Goal: Transaction & Acquisition: Purchase product/service

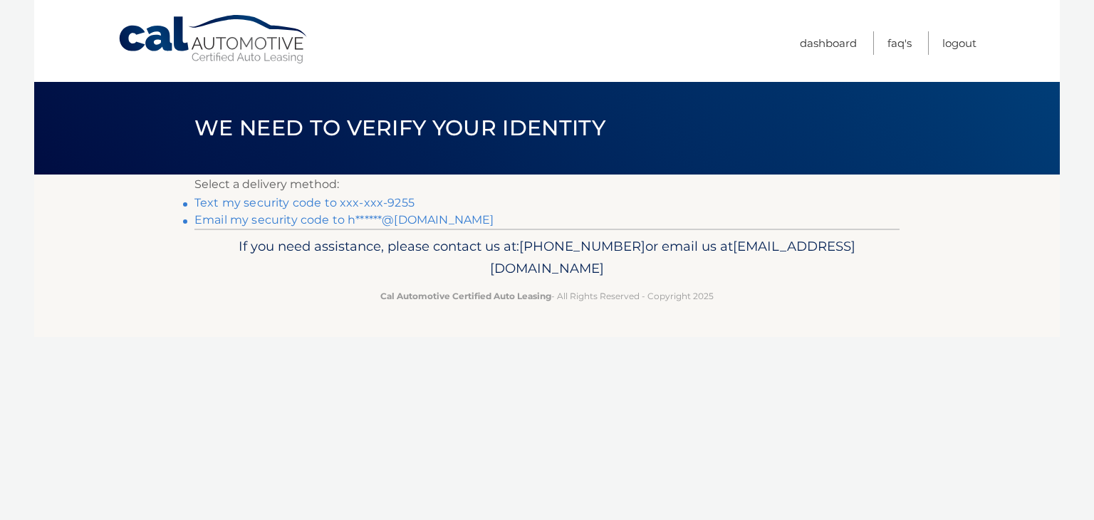
click at [353, 204] on link "Text my security code to xxx-xxx-9255" at bounding box center [304, 203] width 220 height 14
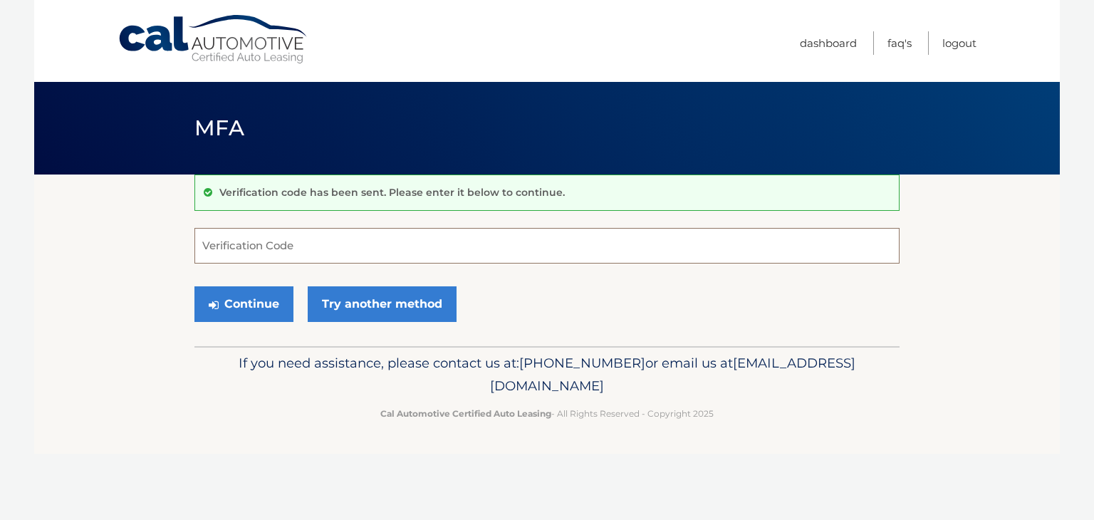
click at [336, 240] on input "Verification Code" at bounding box center [546, 246] width 705 height 36
type input "035058"
click at [262, 302] on button "Continue" at bounding box center [243, 304] width 99 height 36
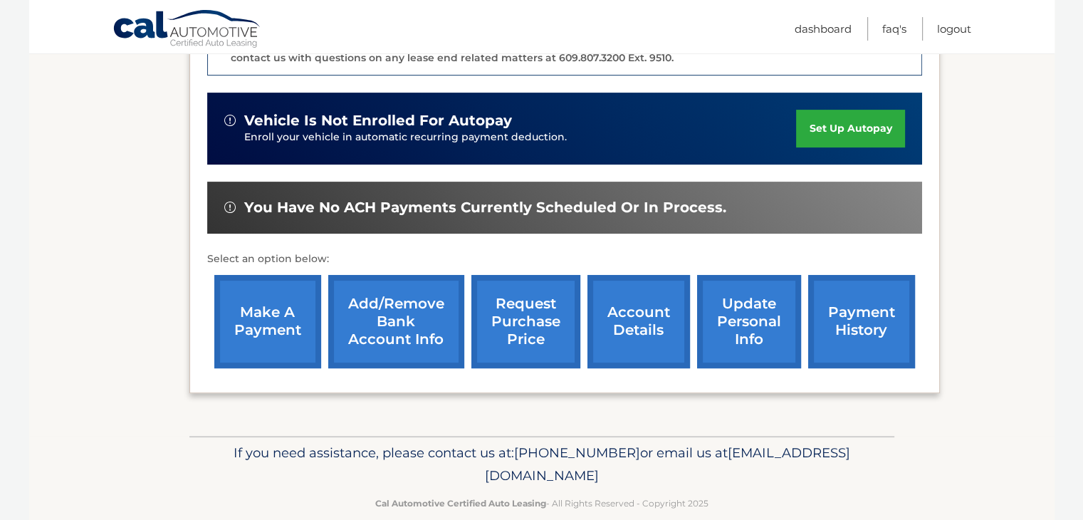
scroll to position [449, 0]
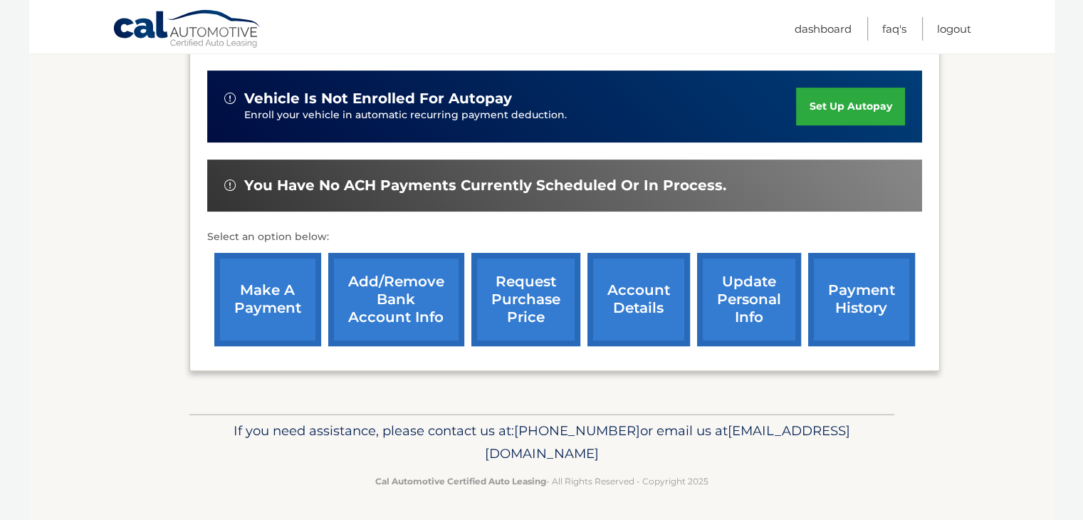
click at [262, 302] on link "make a payment" at bounding box center [267, 299] width 107 height 93
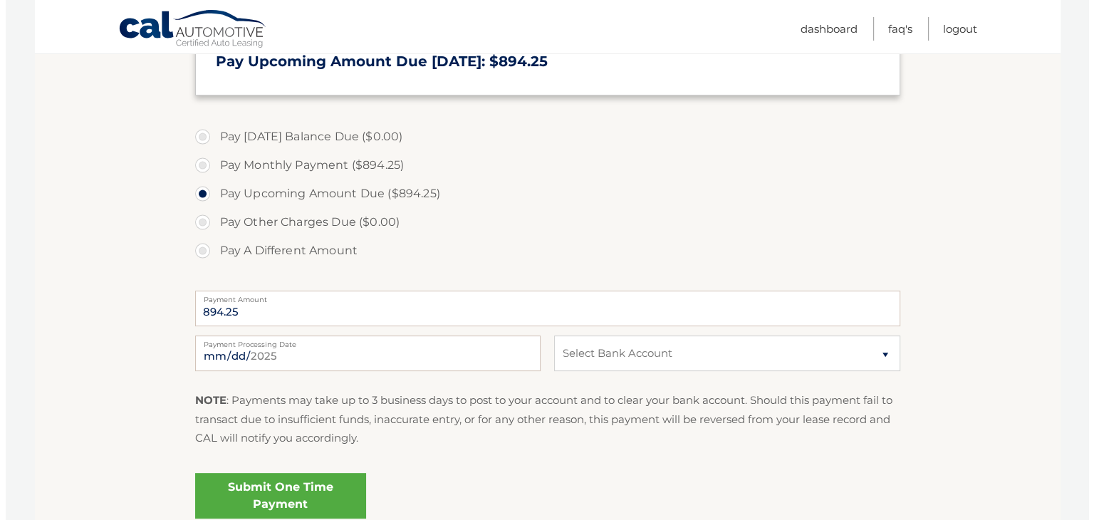
scroll to position [399, 0]
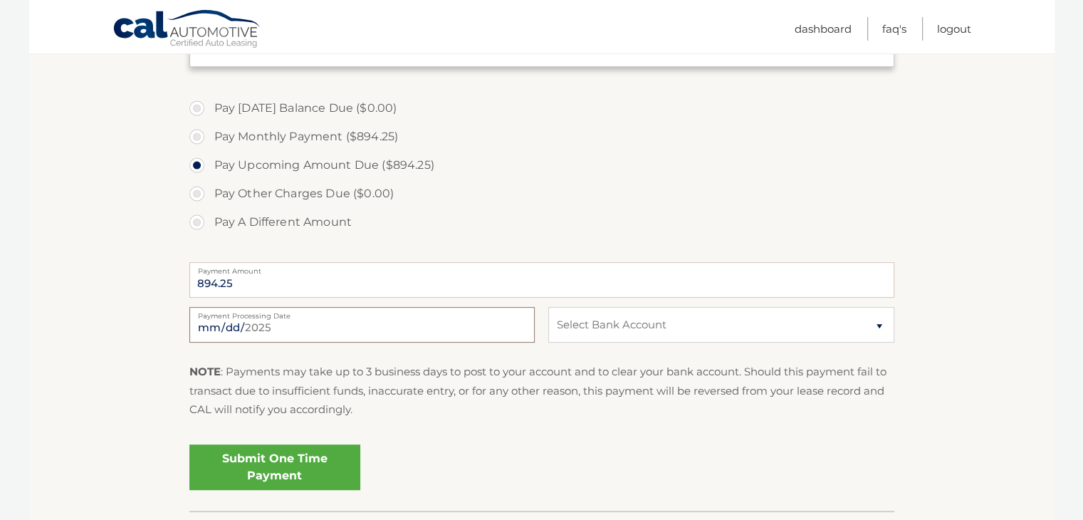
click at [224, 326] on input "[DATE]" at bounding box center [361, 325] width 345 height 36
type input "2025-08-15"
click at [633, 328] on select "Select Bank Account Checking ISRAEL DISCOUNT BANK OF NEW YORK,MI *****8708 Chec…" at bounding box center [721, 325] width 345 height 36
select select "NDc5YzA4MGEtOTg0OC00ZGY4LWFlODMtMjVkNDU0YWUzZjM1"
click at [549, 307] on select "Select Bank Account Checking ISRAEL DISCOUNT BANK OF NEW YORK,MI *****8708 Chec…" at bounding box center [721, 325] width 345 height 36
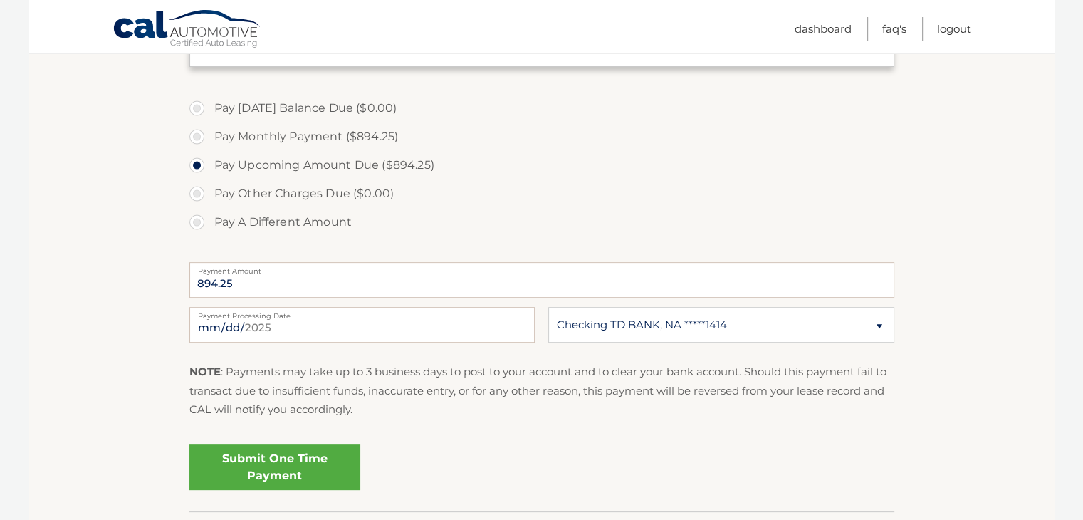
click at [260, 468] on link "Submit One Time Payment" at bounding box center [274, 468] width 171 height 46
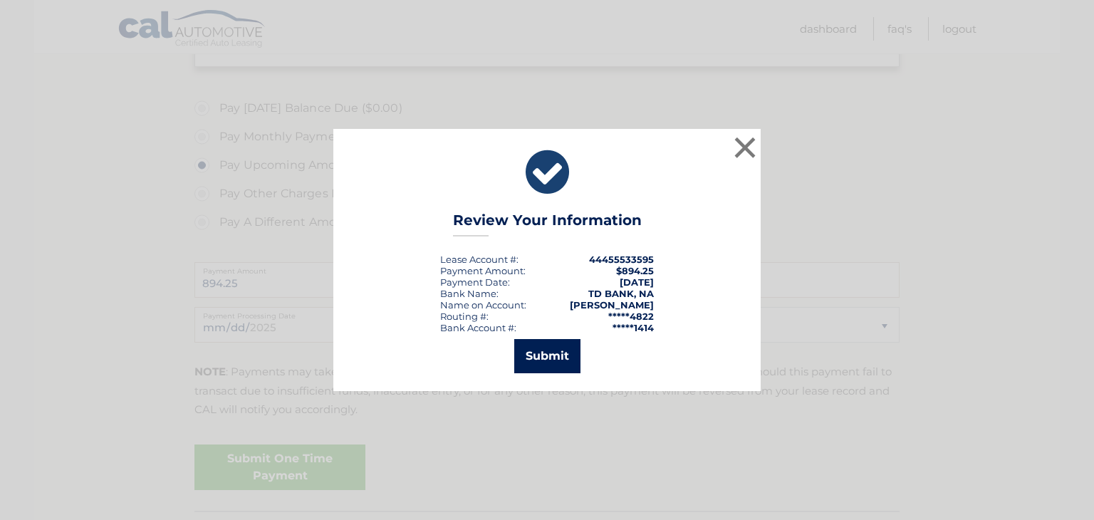
click at [544, 360] on button "Submit" at bounding box center [547, 356] width 66 height 34
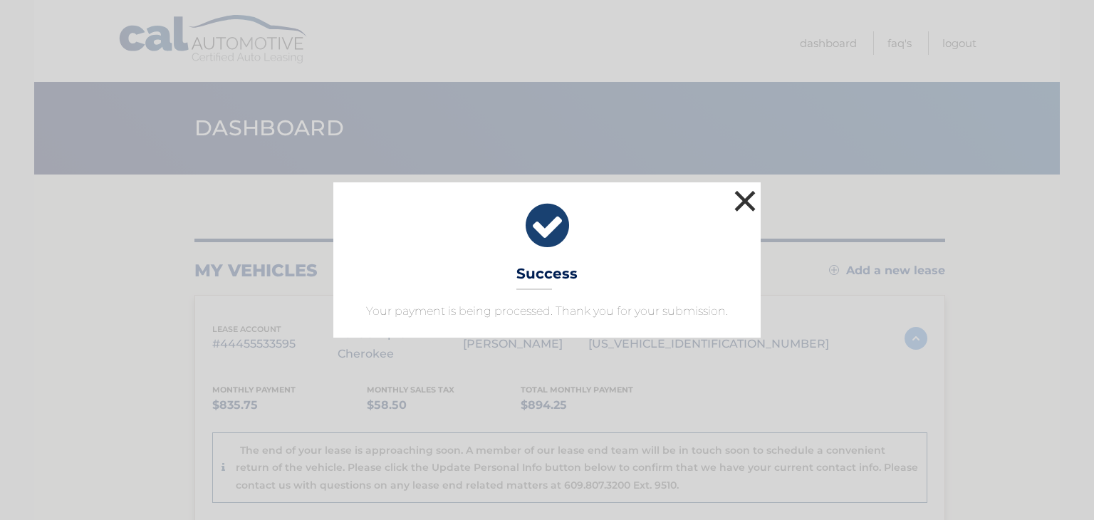
click at [741, 204] on button "×" at bounding box center [745, 201] width 28 height 28
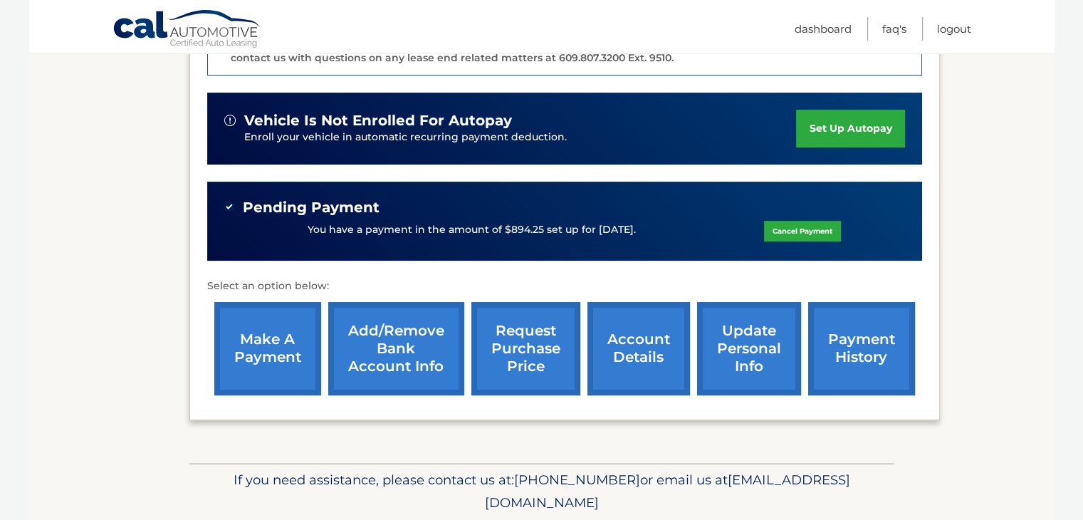
scroll to position [456, 0]
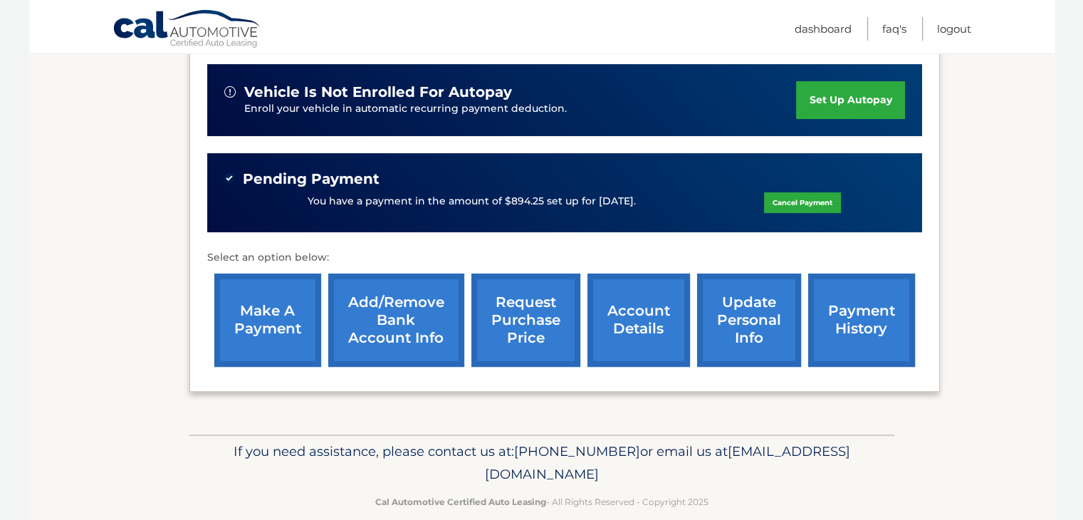
click at [862, 313] on link "payment history" at bounding box center [862, 320] width 107 height 93
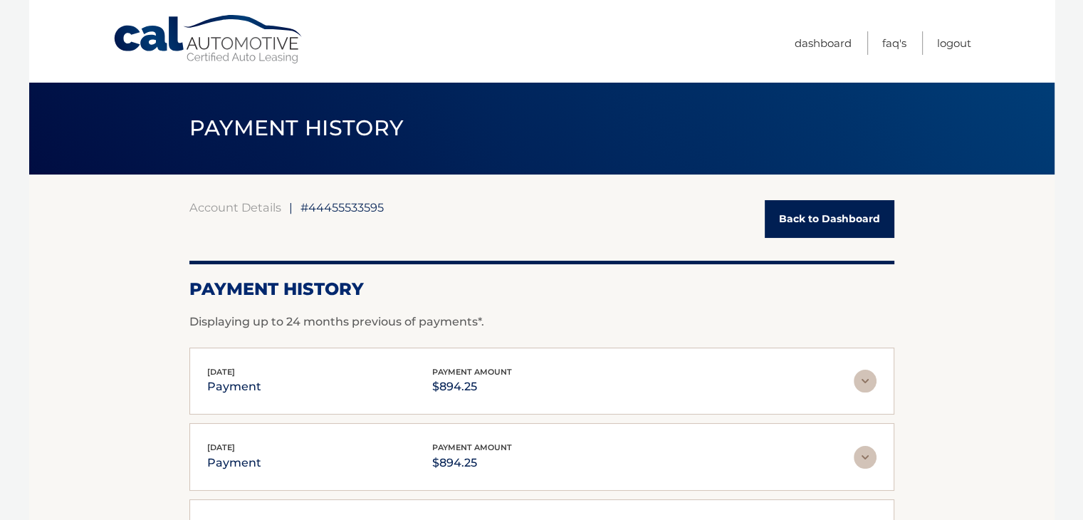
click at [843, 209] on link "Back to Dashboard" at bounding box center [830, 219] width 130 height 38
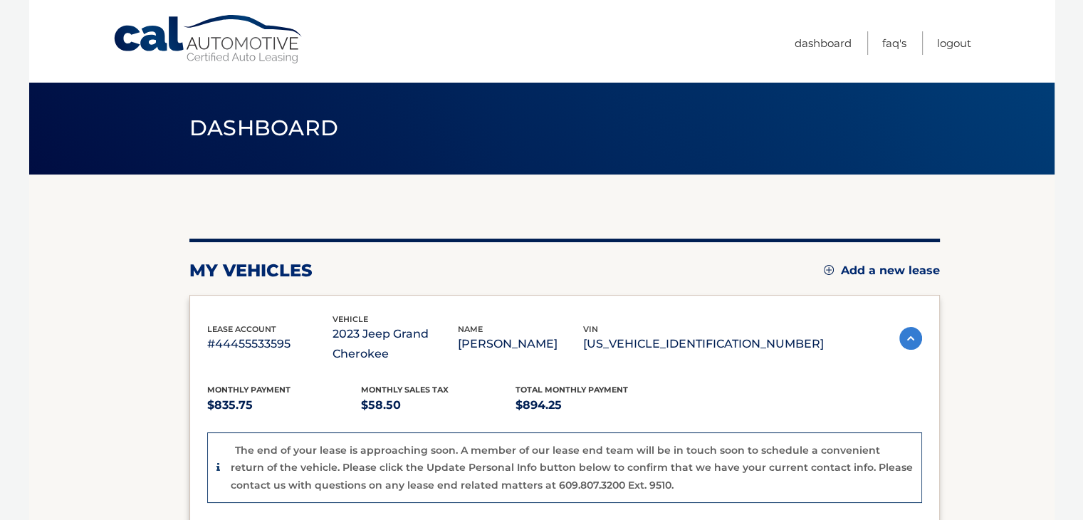
scroll to position [454, 0]
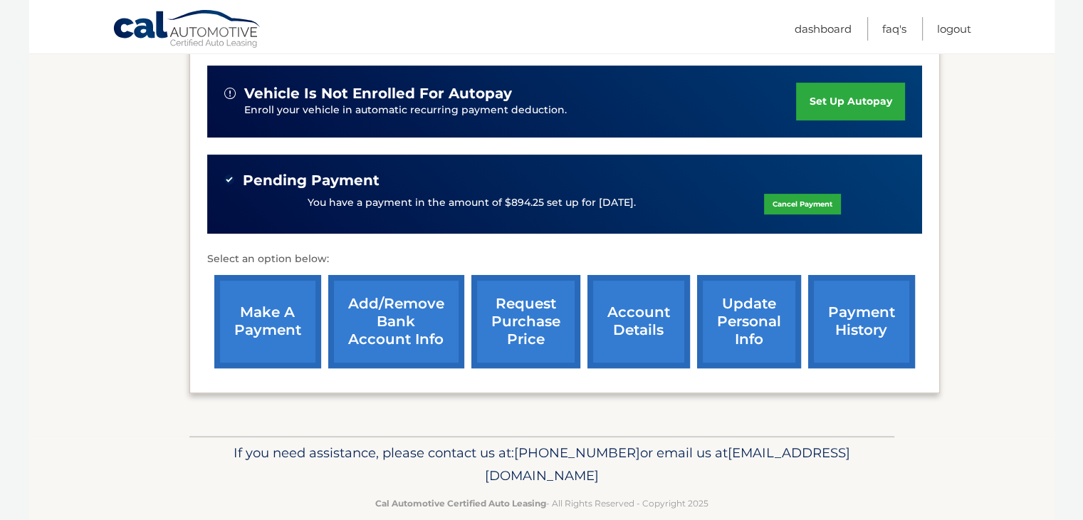
click at [640, 333] on link "account details" at bounding box center [639, 321] width 103 height 93
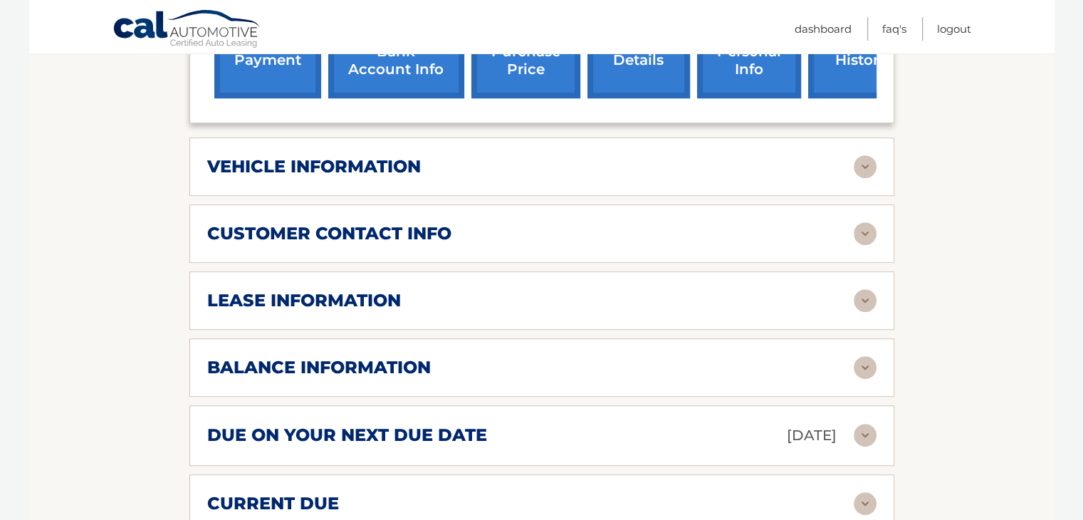
scroll to position [684, 0]
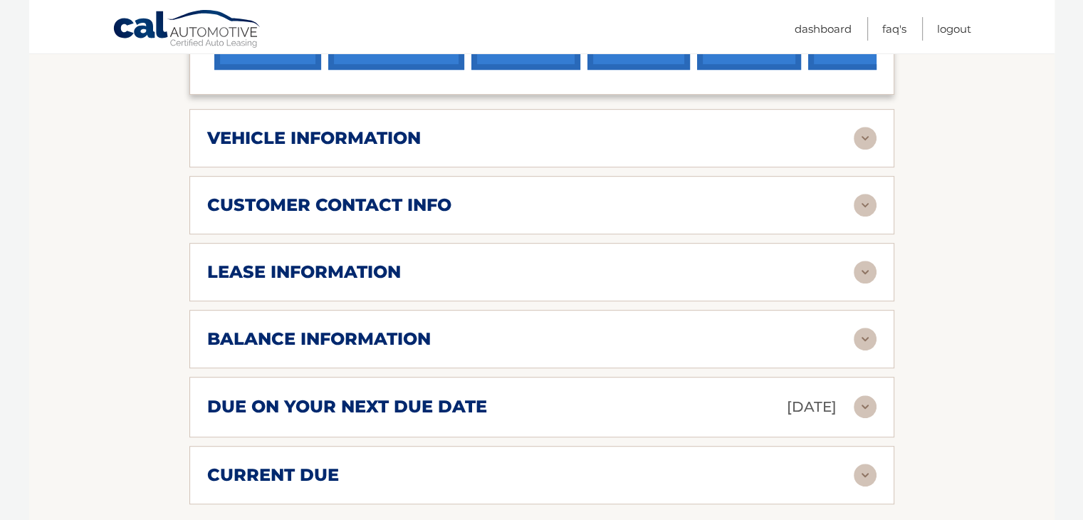
click at [637, 320] on div "balance information Payments Received 35 Payments Remaining 4 Next Payment will…" at bounding box center [541, 339] width 705 height 58
click at [862, 340] on img at bounding box center [865, 339] width 23 height 23
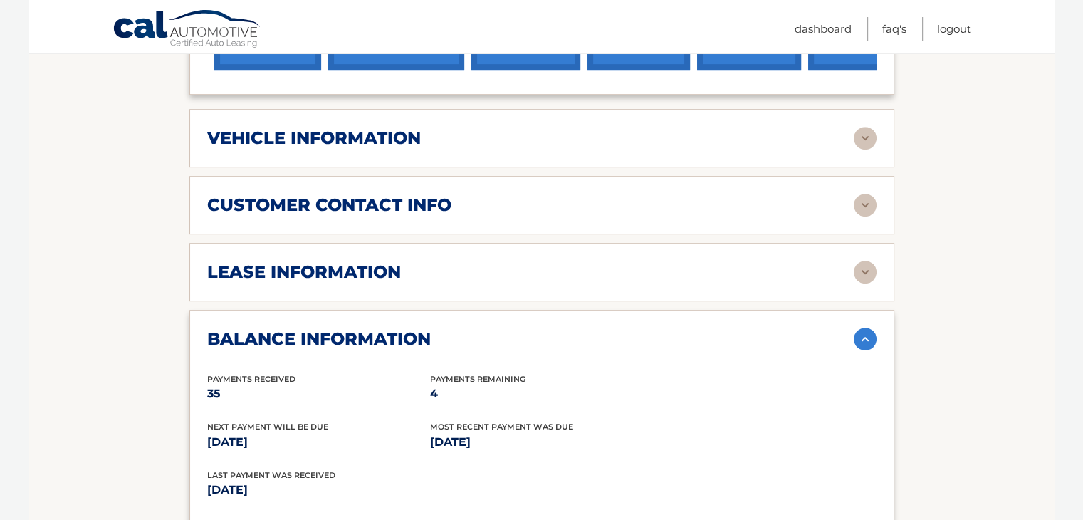
click at [953, 384] on section "Account Details | #44455533595 Back to Dashboard Manage Your Lease lease accoun…" at bounding box center [542, 237] width 1026 height 1492
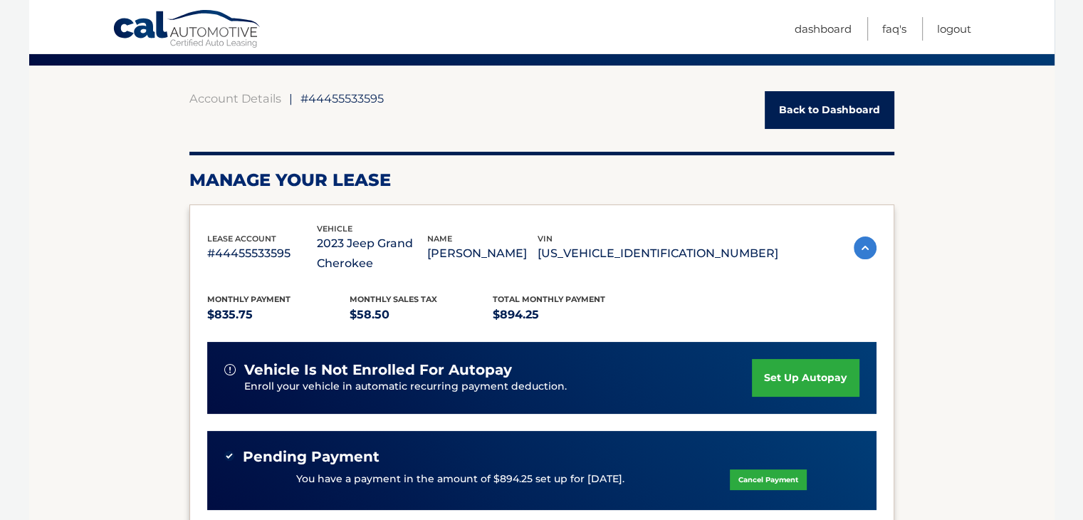
scroll to position [0, 0]
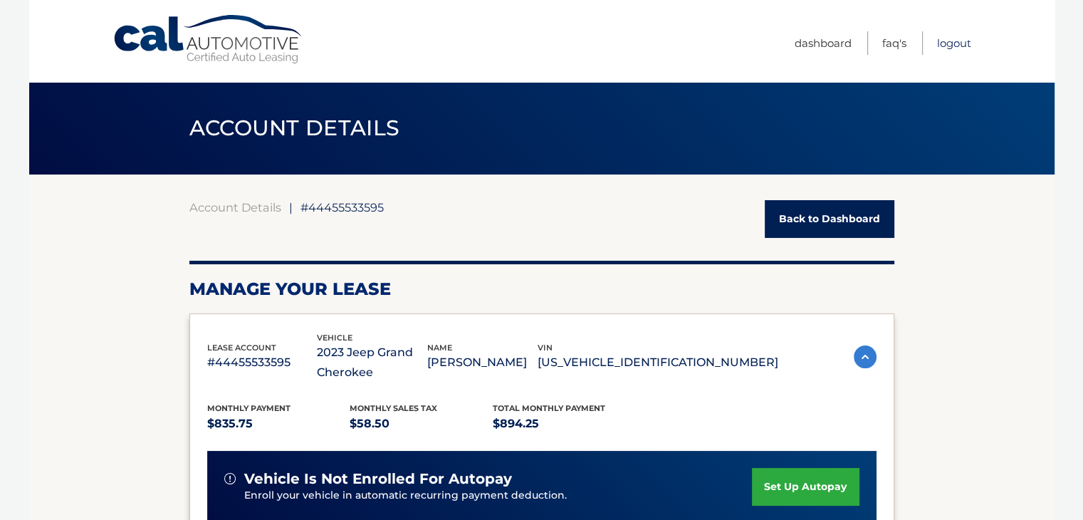
click at [954, 38] on link "Logout" at bounding box center [954, 43] width 34 height 24
